Goal: Contribute content: Contribute content

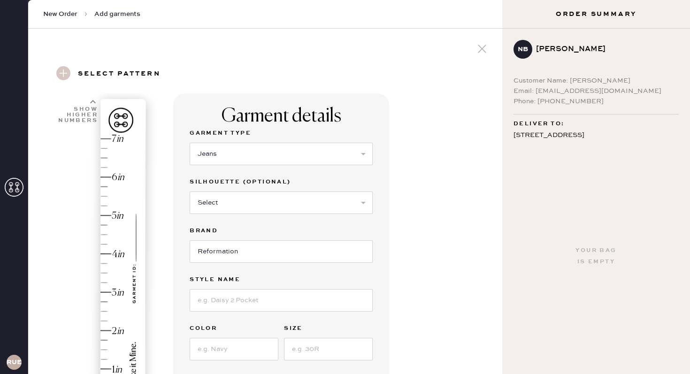
select select "2"
click at [231, 204] on select "Select Shorts Cropped Flare Boot Cut Straight Skinny Other" at bounding box center [281, 203] width 183 height 23
select select "5"
click at [237, 299] on input at bounding box center [281, 300] width 183 height 23
type input "[PERSON_NAME] Highrise Wide Leg"
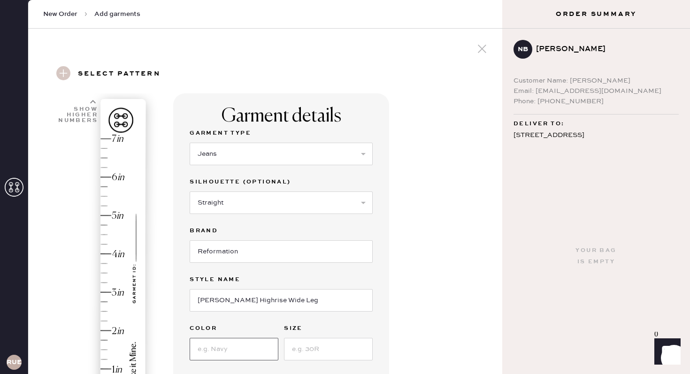
click at [216, 349] on input at bounding box center [234, 349] width 89 height 23
type input "[PERSON_NAME]"
click at [298, 351] on input at bounding box center [328, 349] width 89 height 23
click at [274, 325] on label "Color" at bounding box center [234, 328] width 89 height 11
